Goal: Task Accomplishment & Management: Manage account settings

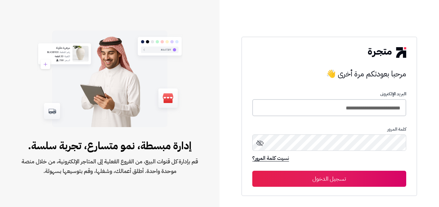
click at [343, 115] on input "**********" at bounding box center [329, 107] width 154 height 17
paste input "text"
type input "****"
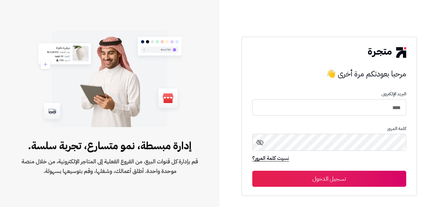
click at [261, 142] on icon at bounding box center [260, 143] width 8 height 8
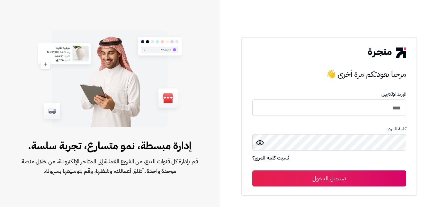
click at [324, 182] on button "تسجيل الدخول" at bounding box center [329, 179] width 154 height 16
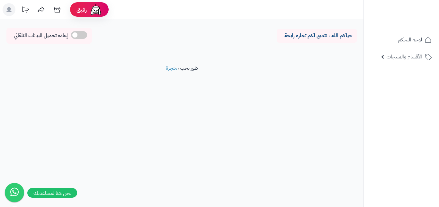
click at [7, 5] on rect at bounding box center [9, 9] width 13 height 13
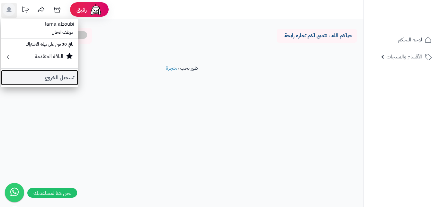
click at [39, 77] on link "تسجيل الخروج" at bounding box center [39, 77] width 77 height 15
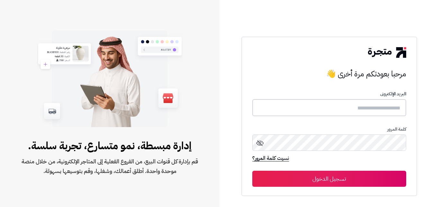
type input "****"
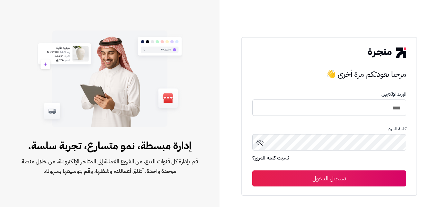
click at [258, 144] on icon at bounding box center [260, 143] width 8 height 8
click at [328, 180] on button "تسجيل الدخول" at bounding box center [329, 179] width 154 height 16
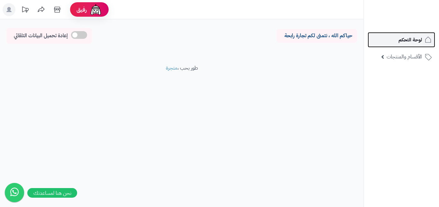
click at [403, 44] on span "لوحة التحكم" at bounding box center [410, 39] width 23 height 9
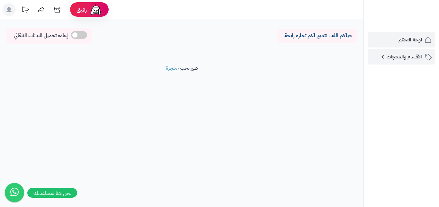
click at [395, 57] on span "الأقسام والمنتجات" at bounding box center [404, 56] width 35 height 9
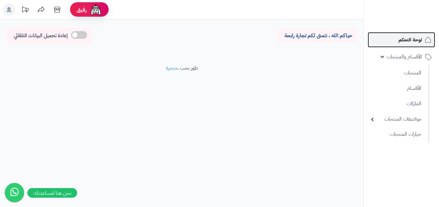
click at [396, 39] on link "لوحة التحكم" at bounding box center [402, 39] width 68 height 15
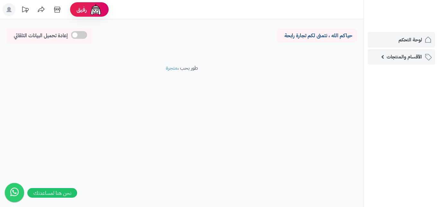
click at [395, 57] on span "الأقسام والمنتجات" at bounding box center [404, 56] width 35 height 9
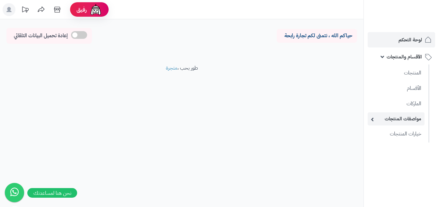
click at [391, 122] on link "مواصفات المنتجات" at bounding box center [396, 119] width 57 height 13
click at [391, 121] on link "مواصفات المنتجات" at bounding box center [396, 119] width 57 height 13
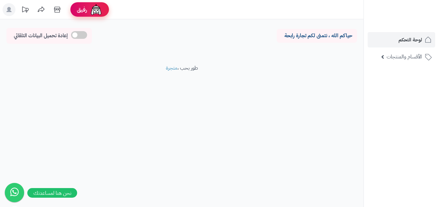
click at [84, 12] on span "رفيق" at bounding box center [82, 10] width 10 height 8
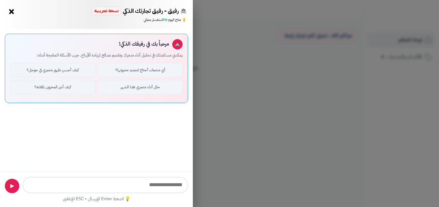
click at [9, 10] on button "×" at bounding box center [11, 11] width 10 height 10
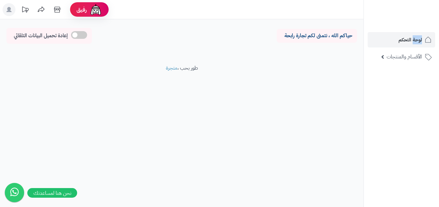
click at [9, 9] on icon at bounding box center [8, 9] width 5 height 5
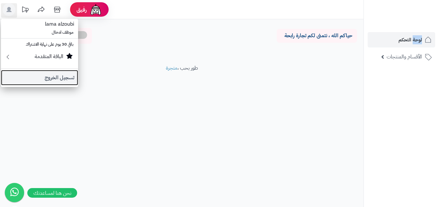
click at [48, 80] on link "تسجيل الخروج" at bounding box center [39, 77] width 77 height 15
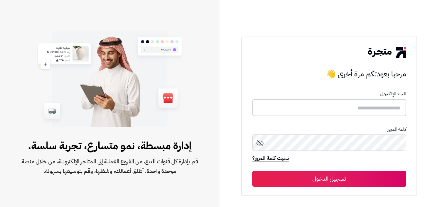
type input "****"
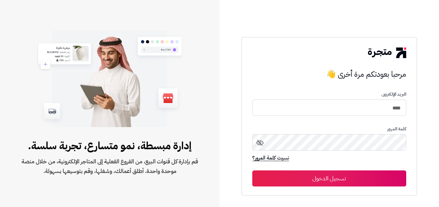
click at [365, 176] on button "تسجيل الدخول" at bounding box center [329, 179] width 154 height 16
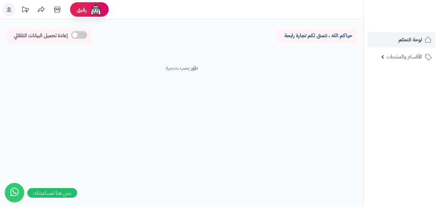
click at [12, 10] on rect at bounding box center [9, 9] width 13 height 13
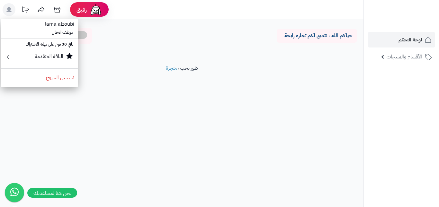
click at [12, 10] on rect at bounding box center [9, 9] width 13 height 13
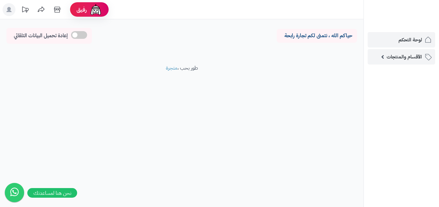
click at [414, 58] on span "الأقسام والمنتجات" at bounding box center [404, 56] width 35 height 9
click at [394, 57] on span "الأقسام والمنتجات" at bounding box center [404, 56] width 35 height 9
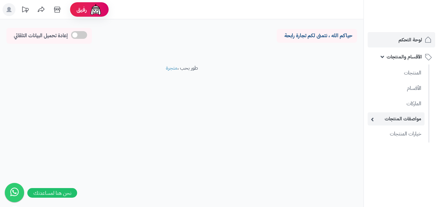
click at [395, 117] on link "مواصفات المنتجات" at bounding box center [396, 119] width 57 height 13
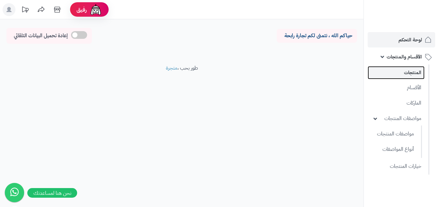
click at [408, 67] on link "المنتجات" at bounding box center [396, 72] width 57 height 13
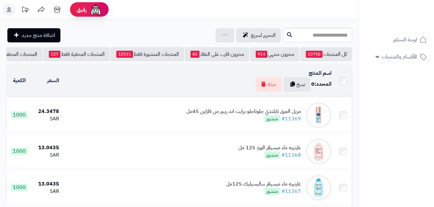
click at [10, 10] on icon at bounding box center [8, 9] width 5 height 5
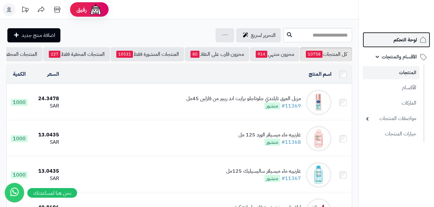
click at [407, 34] on link "لوحة التحكم" at bounding box center [397, 39] width 68 height 15
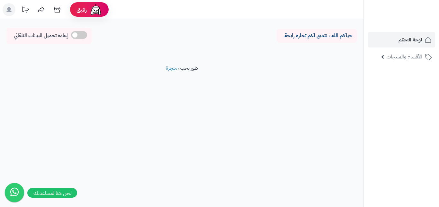
click at [14, 11] on rect at bounding box center [9, 9] width 13 height 13
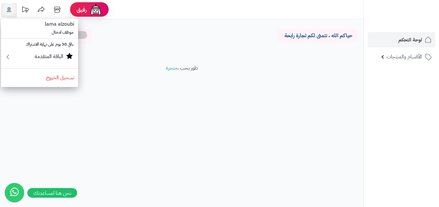
click at [155, 64] on div "حياكم الله ، نتمنى لكم تجارة رابحة إعادة تحميل البيانات التلقائي الرئيسية لوحة …" at bounding box center [182, 41] width 364 height 45
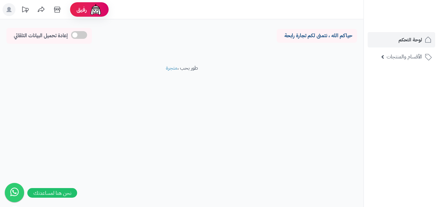
click at [10, 9] on icon at bounding box center [8, 9] width 5 height 5
click at [5, 14] on rect at bounding box center [9, 9] width 13 height 13
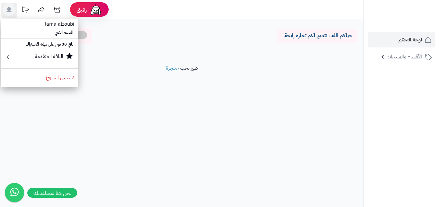
click at [234, 72] on footer "طور بحب ، متجرة" at bounding box center [182, 81] width 364 height 32
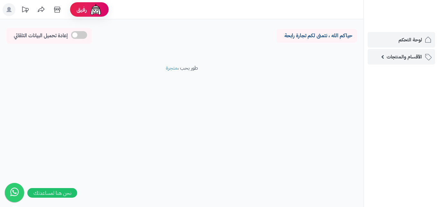
click at [399, 59] on span "الأقسام والمنتجات" at bounding box center [404, 56] width 35 height 9
click at [384, 61] on link "الأقسام والمنتجات" at bounding box center [402, 56] width 68 height 15
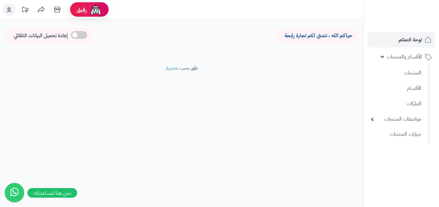
click at [7, 10] on rect at bounding box center [9, 9] width 13 height 13
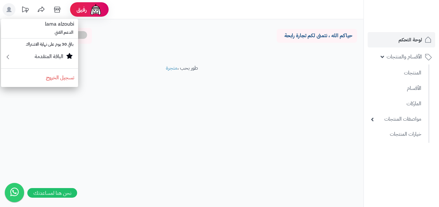
click at [7, 10] on rect at bounding box center [9, 9] width 13 height 13
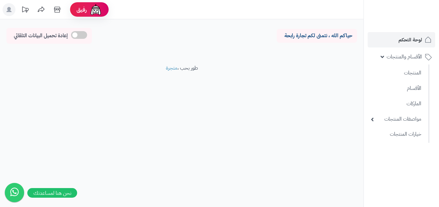
click at [11, 8] on icon at bounding box center [8, 9] width 5 height 5
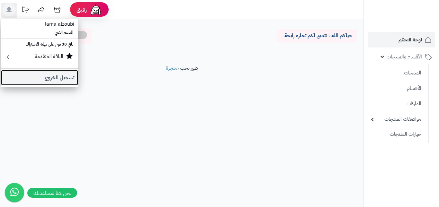
click at [45, 76] on link "تسجيل الخروج" at bounding box center [39, 77] width 77 height 15
